Goal: Find specific page/section: Find specific page/section

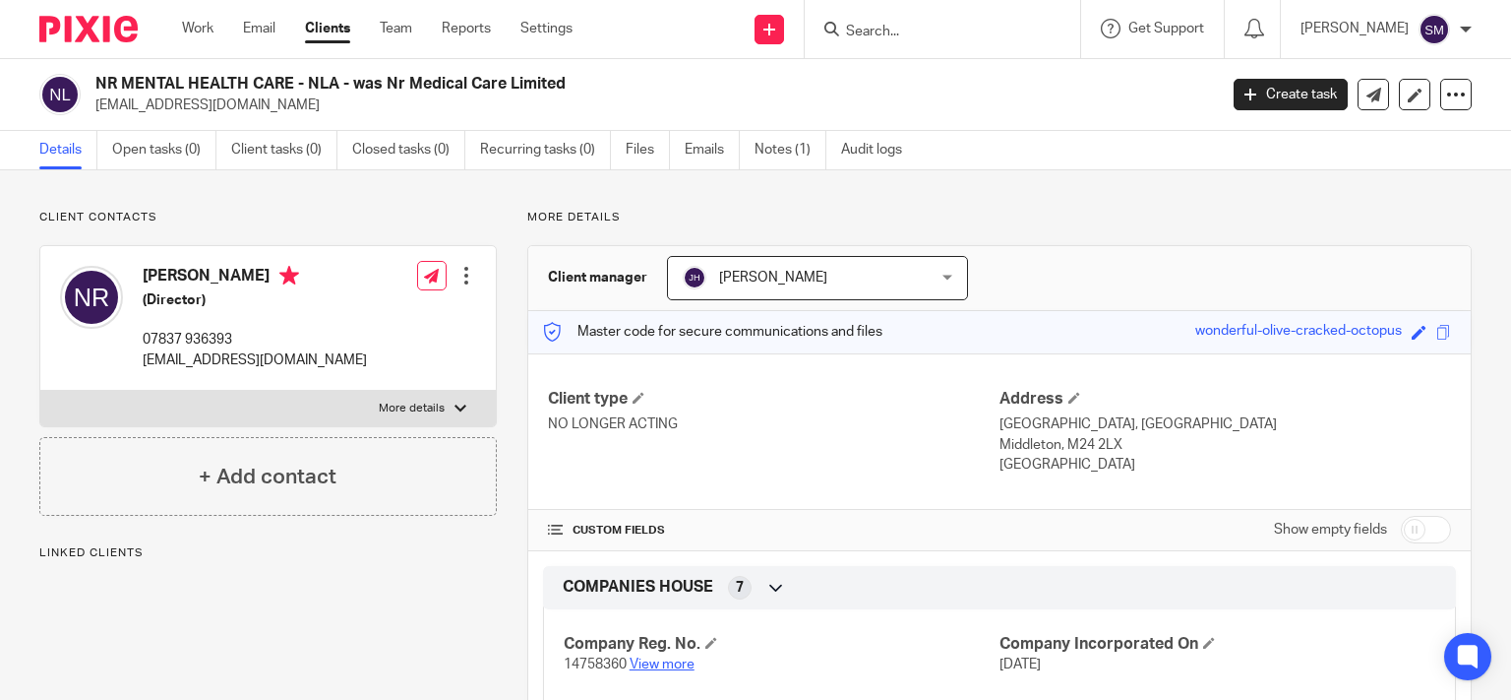
click at [663, 666] on link "View more" at bounding box center [662, 664] width 65 height 14
click at [749, 142] on ul "Details Open tasks (0) Client tasks (0) Closed tasks (0) Recurring tasks (0) Fi…" at bounding box center [485, 150] width 892 height 38
click at [769, 144] on link "Notes (1)" at bounding box center [791, 150] width 72 height 38
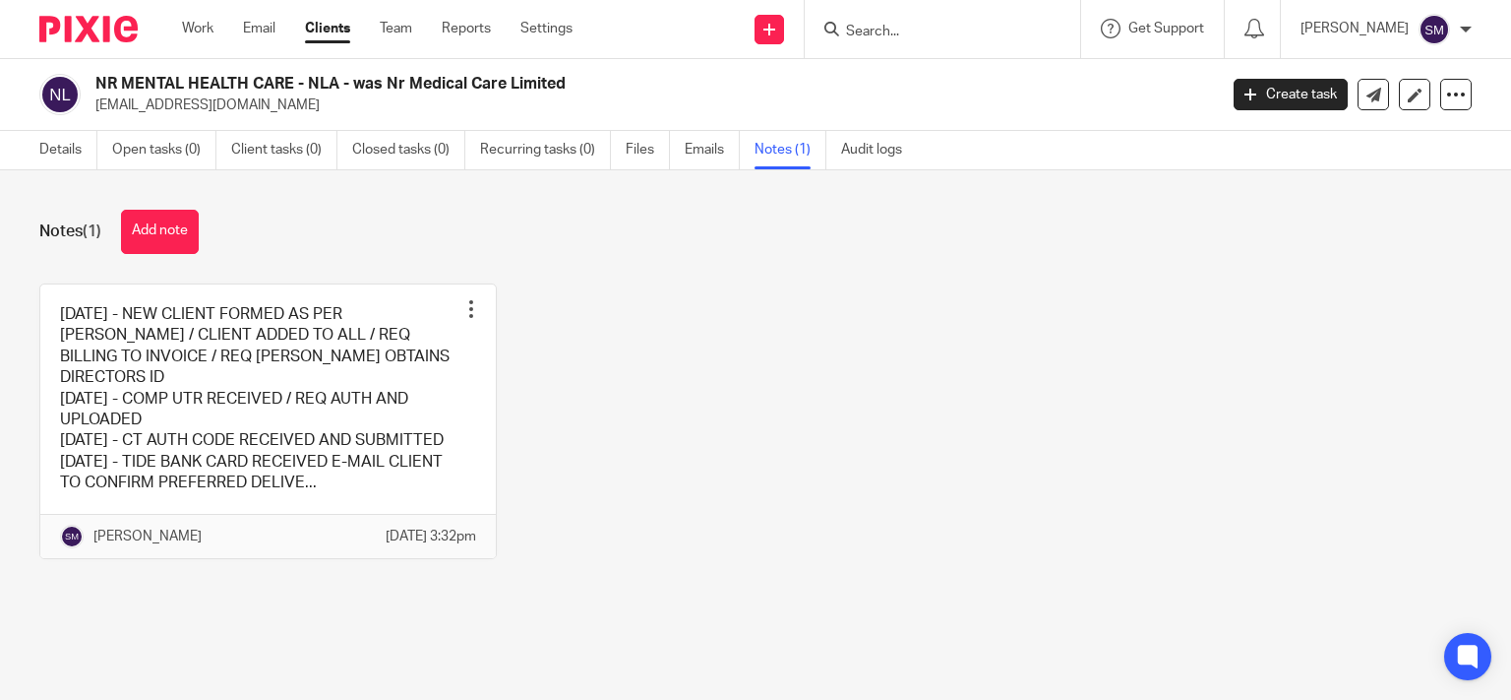
click at [277, 465] on link at bounding box center [268, 421] width 456 height 274
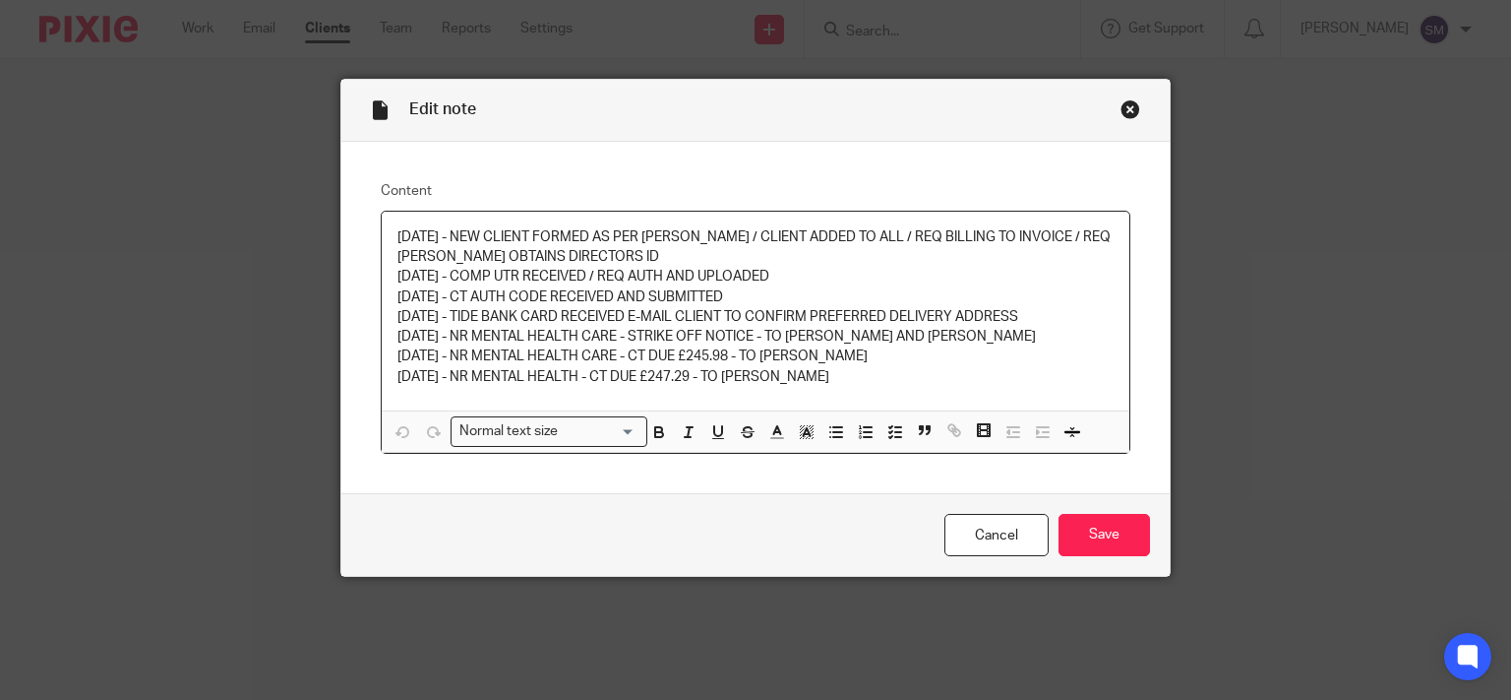
click at [1121, 104] on div "Close this dialog window" at bounding box center [1131, 109] width 20 height 20
